Goal: Task Accomplishment & Management: Manage account settings

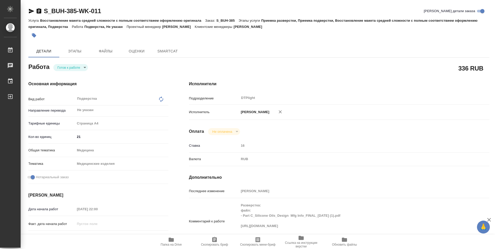
type textarea "x"
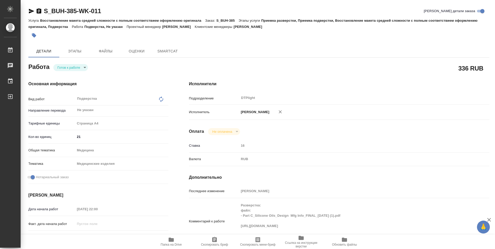
type textarea "x"
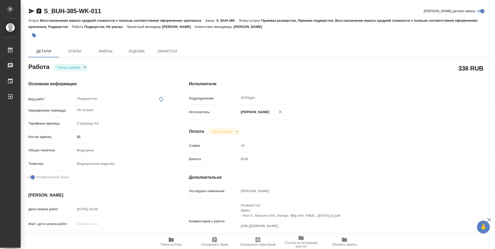
type textarea "x"
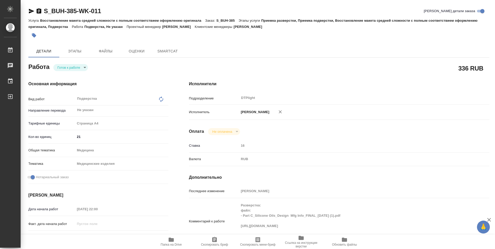
type textarea "x"
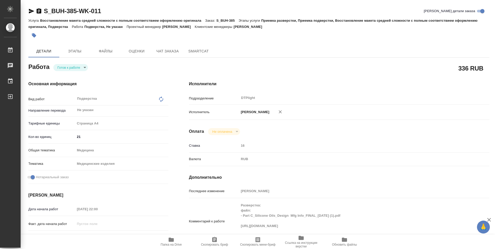
type textarea "x"
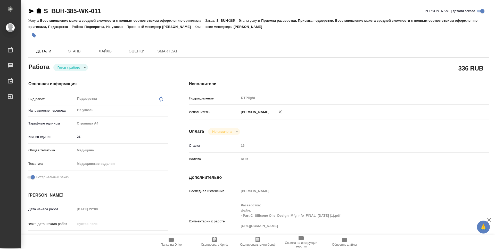
type textarea "x"
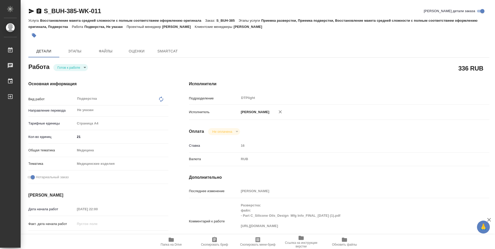
type textarea "x"
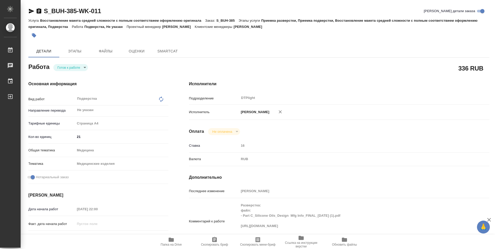
type textarea "x"
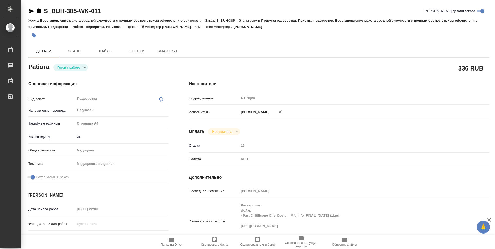
type textarea "x"
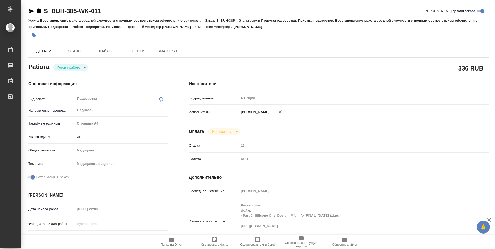
type textarea "x"
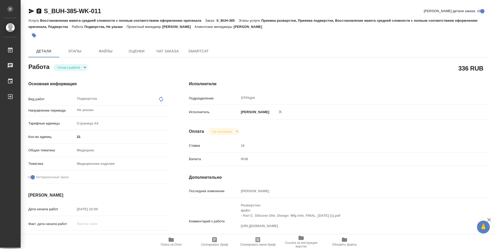
type textarea "x"
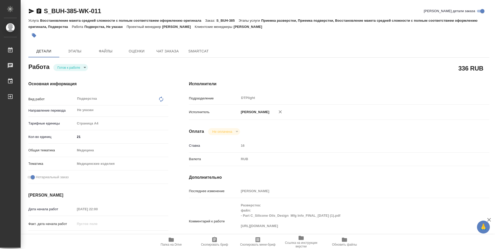
type textarea "x"
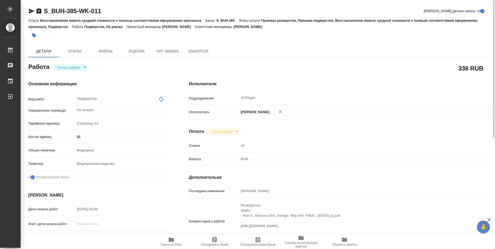
scroll to position [26, 0]
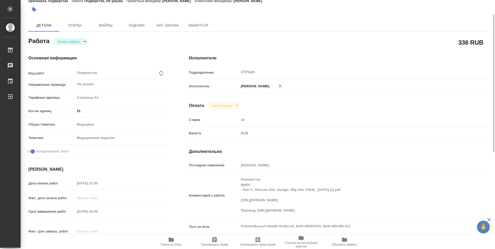
click at [174, 241] on icon "button" at bounding box center [171, 239] width 6 height 6
click at [172, 239] on icon "button" at bounding box center [171, 239] width 5 height 4
click at [173, 239] on icon "button" at bounding box center [171, 239] width 5 height 4
click at [79, 41] on body "🙏 .cls-1 fill:#fff; AWATERA Zubakova Viktoriya Работы 0 Чаты График Выйти S_BUH…" at bounding box center [247, 124] width 495 height 249
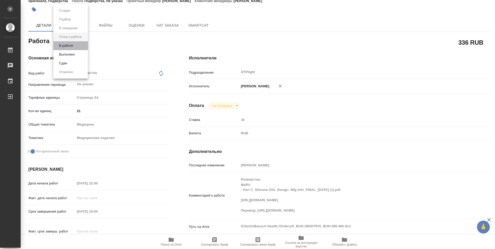
click at [79, 44] on li "В работе" at bounding box center [70, 45] width 35 height 9
type textarea "x"
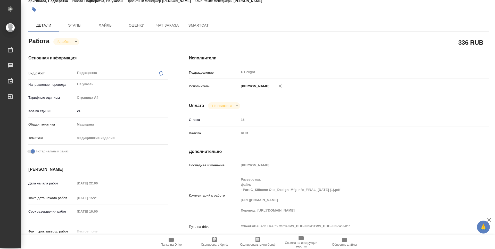
type textarea "x"
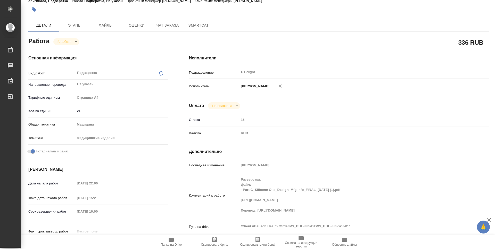
type textarea "x"
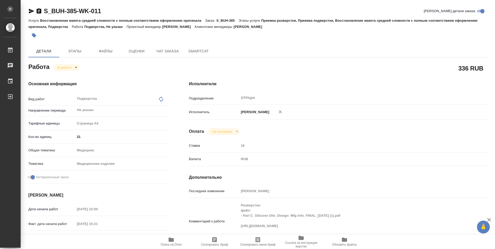
type textarea "x"
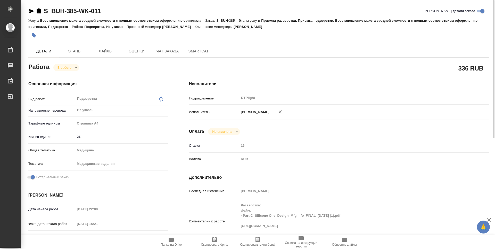
scroll to position [0, 0]
type textarea "x"
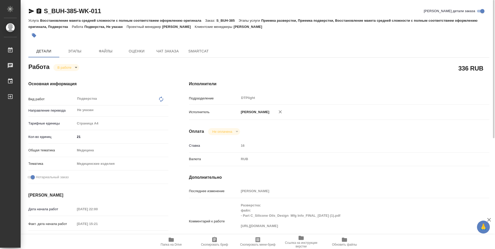
type textarea "x"
drag, startPoint x: 110, startPoint y: 11, endPoint x: 33, endPoint y: 10, distance: 77.1
click at [33, 10] on div "S_BUH-385-WK-011 Кратко детали заказа" at bounding box center [258, 11] width 461 height 8
copy link "S_BUH-385-WK-011"
click at [175, 241] on span "Папка на Drive" at bounding box center [171, 241] width 37 height 10
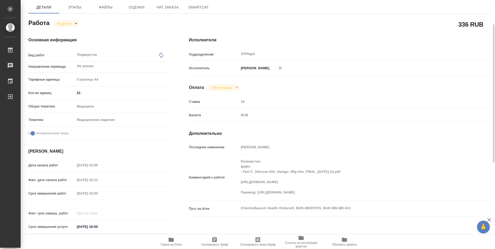
scroll to position [26, 0]
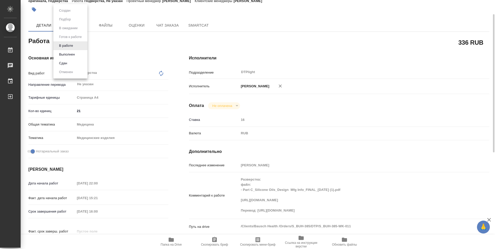
click at [70, 43] on body "🙏 .cls-1 fill:#fff; AWATERA Zubakova Viktoriya Работы 0 Чаты График Выйти S_BUH…" at bounding box center [247, 124] width 495 height 249
click at [68, 55] on button "Выполнен" at bounding box center [67, 55] width 19 height 6
type textarea "x"
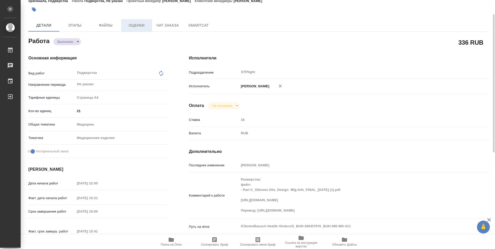
type textarea "x"
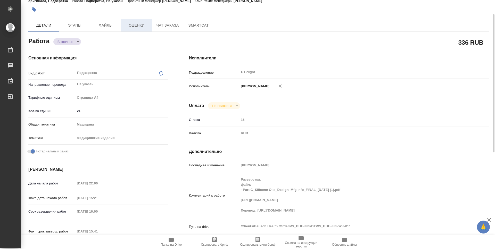
type textarea "x"
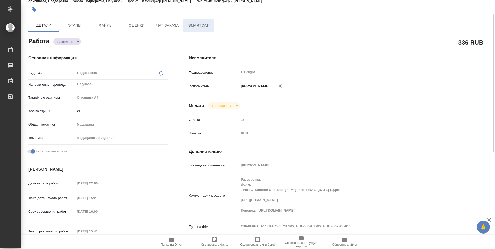
type textarea "x"
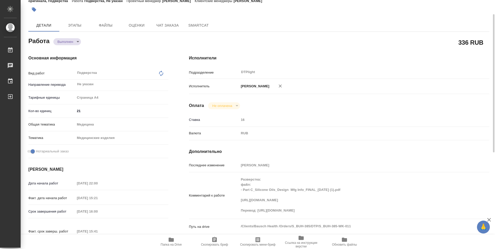
type textarea "x"
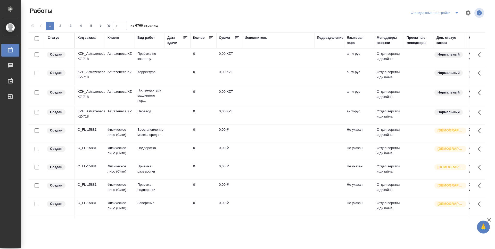
click at [329, 38] on div "Подразделение" at bounding box center [330, 37] width 27 height 5
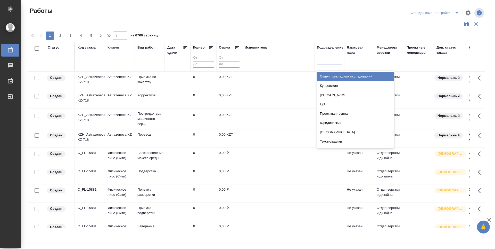
click at [334, 61] on div at bounding box center [329, 59] width 25 height 7
type input "dt"
click at [332, 87] on div "DTPlight" at bounding box center [355, 85] width 77 height 9
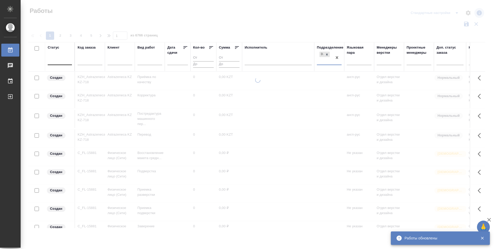
click at [61, 62] on div at bounding box center [60, 59] width 24 height 7
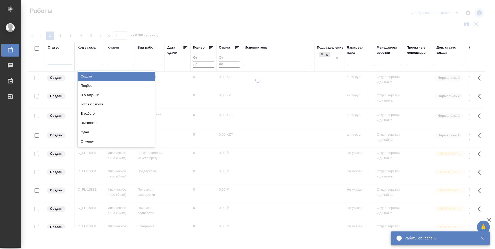
type input "п"
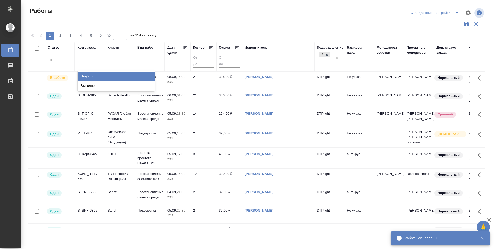
click at [130, 76] on div "Подбор" at bounding box center [116, 76] width 77 height 9
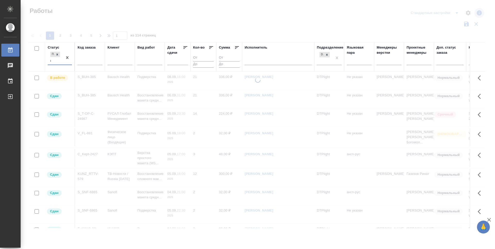
type input "го"
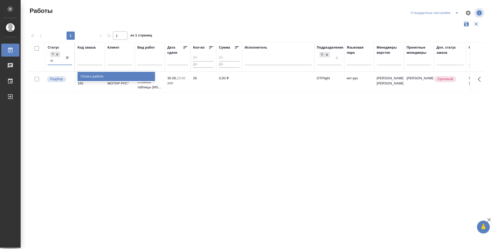
click at [124, 75] on div "Готов к работе" at bounding box center [116, 76] width 77 height 9
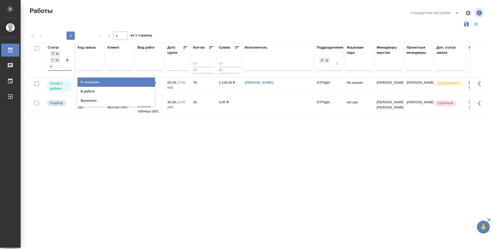
type input "в р"
click at [127, 79] on div "В работе" at bounding box center [116, 81] width 77 height 9
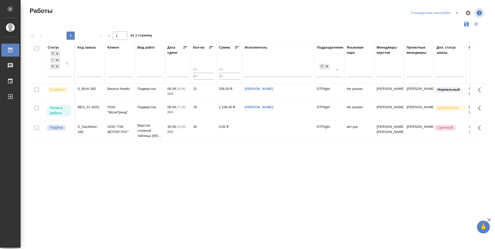
click at [184, 46] on icon at bounding box center [186, 47] width 4 height 3
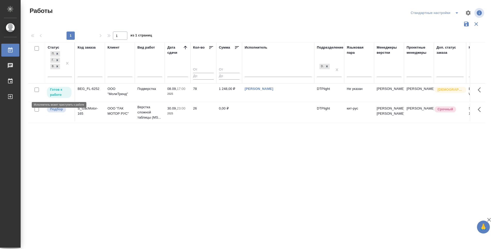
click at [61, 94] on p "Готов к работе" at bounding box center [59, 92] width 18 height 10
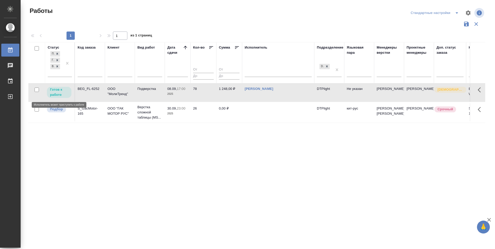
click at [61, 94] on p "Готов к работе" at bounding box center [59, 92] width 18 height 10
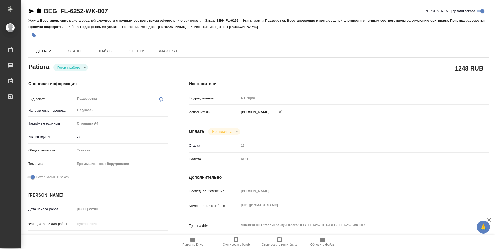
type textarea "x"
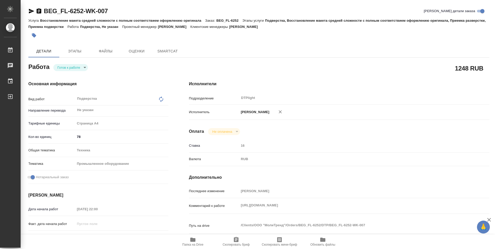
type textarea "x"
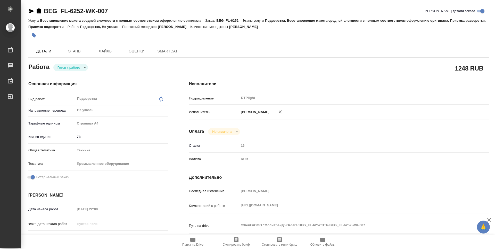
type textarea "x"
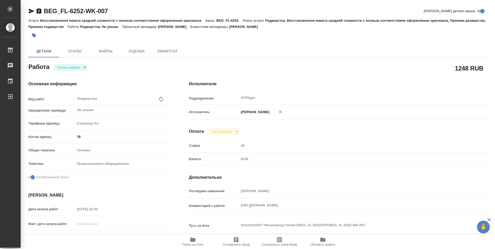
type textarea "x"
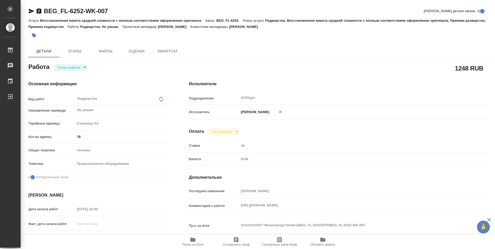
type textarea "x"
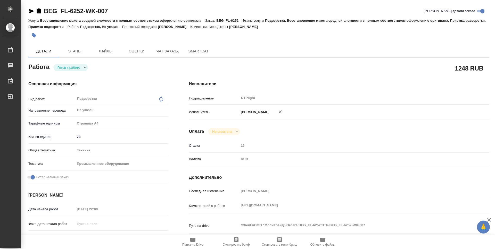
type textarea "x"
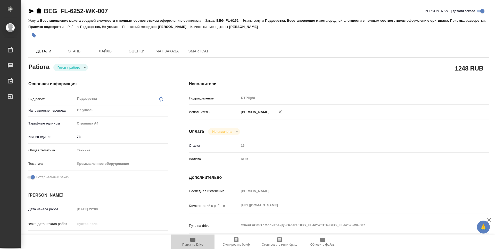
click at [191, 242] on icon "button" at bounding box center [193, 239] width 6 height 6
type textarea "x"
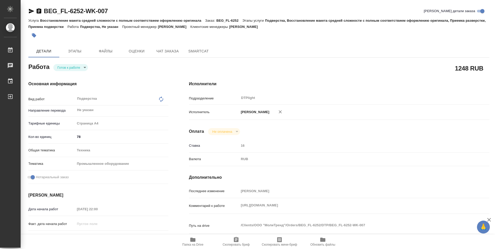
type textarea "x"
drag, startPoint x: 75, startPoint y: 11, endPoint x: 43, endPoint y: 11, distance: 31.5
click at [43, 11] on div "BEG_FL-6252-WK-007 Кратко детали заказа" at bounding box center [258, 11] width 461 height 8
copy link "BEG_FL-6252-WK-007"
type textarea "x"
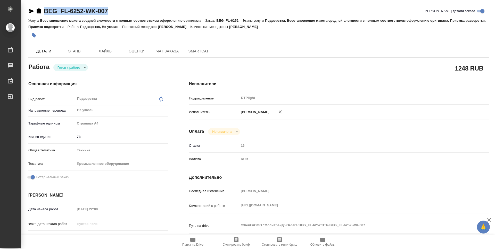
type textarea "x"
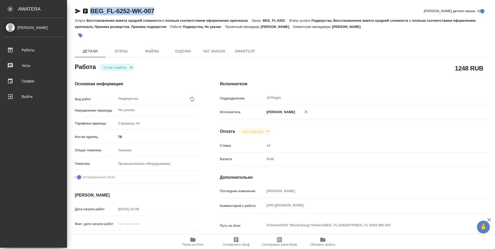
type textarea "x"
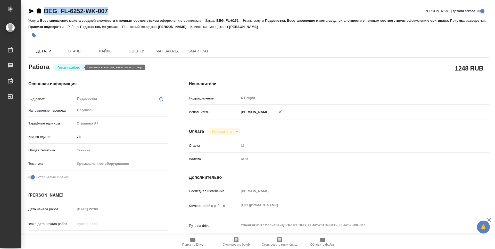
click at [72, 69] on body "🙏 .cls-1 fill:#fff; AWATERA Zubakova Viktoriya Работы 0 Чаты График Выйти BEG_F…" at bounding box center [247, 124] width 495 height 249
click at [65, 65] on button "В работе" at bounding box center [66, 67] width 17 height 6
type textarea "x"
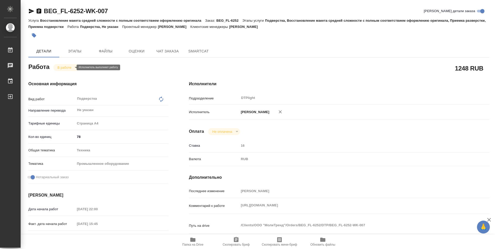
type textarea "x"
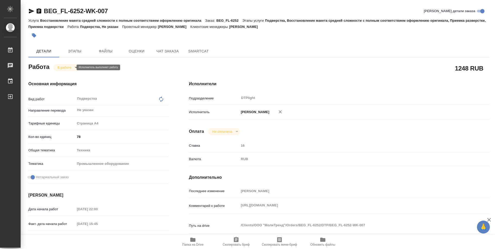
type textarea "x"
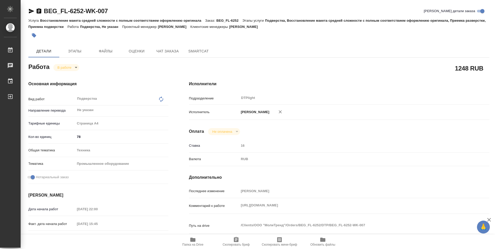
type textarea "x"
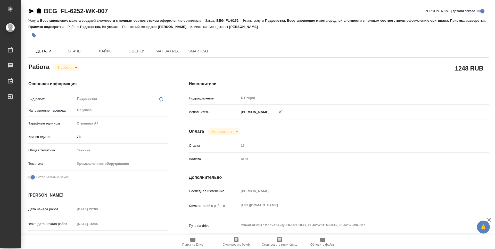
type textarea "x"
drag, startPoint x: 113, startPoint y: 12, endPoint x: 40, endPoint y: 14, distance: 73.0
click at [40, 14] on div "BEG_FL-6252-WK-007 Кратко детали заказа" at bounding box center [258, 11] width 461 height 8
copy link "BEG_FL-6252-WK-007"
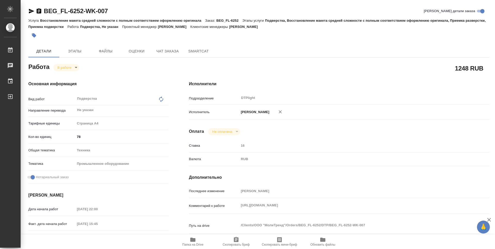
click at [195, 238] on icon "button" at bounding box center [193, 239] width 6 height 6
type textarea "x"
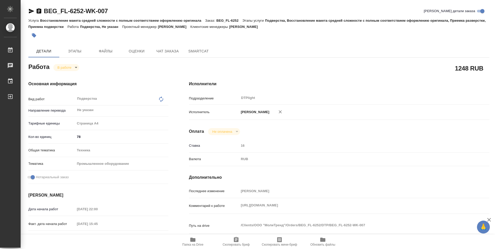
type textarea "x"
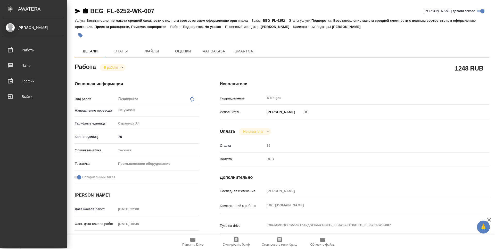
type textarea "x"
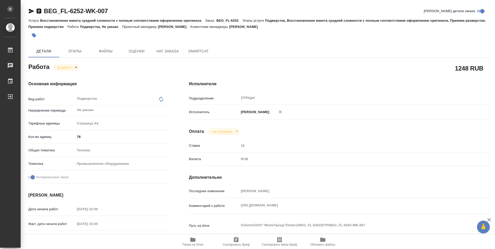
click at [321, 175] on h4 "Дополнительно" at bounding box center [339, 177] width 300 height 6
click at [30, 11] on icon "button" at bounding box center [31, 11] width 6 height 6
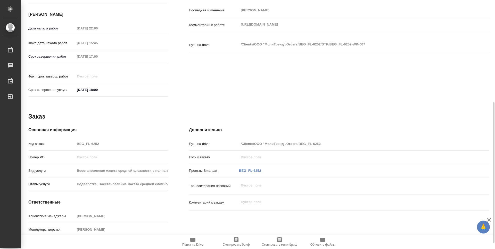
scroll to position [195, 0]
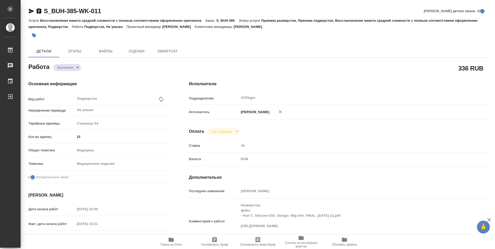
type textarea "x"
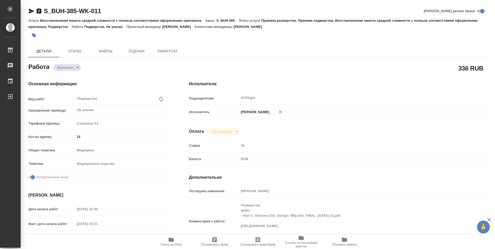
type textarea "x"
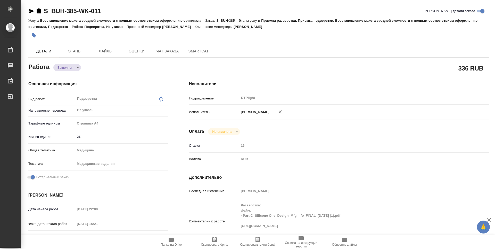
type textarea "x"
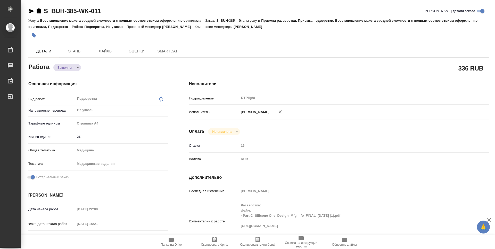
type textarea "x"
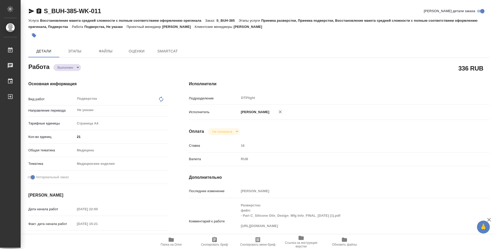
type textarea "x"
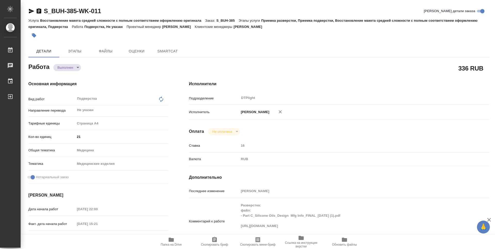
type textarea "x"
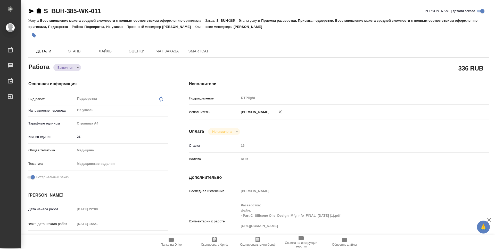
type textarea "x"
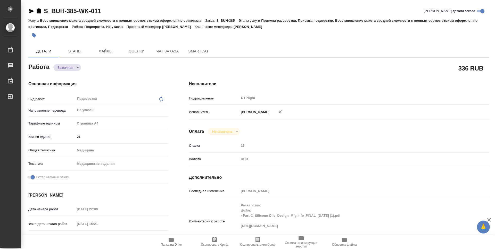
type textarea "x"
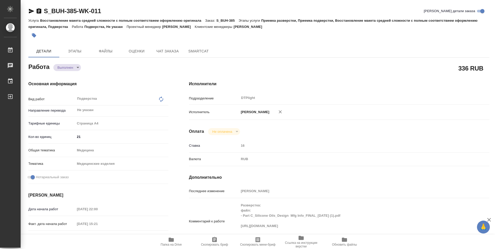
type textarea "x"
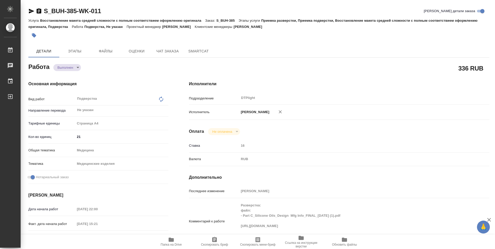
type textarea "x"
